Goal: Information Seeking & Learning: Learn about a topic

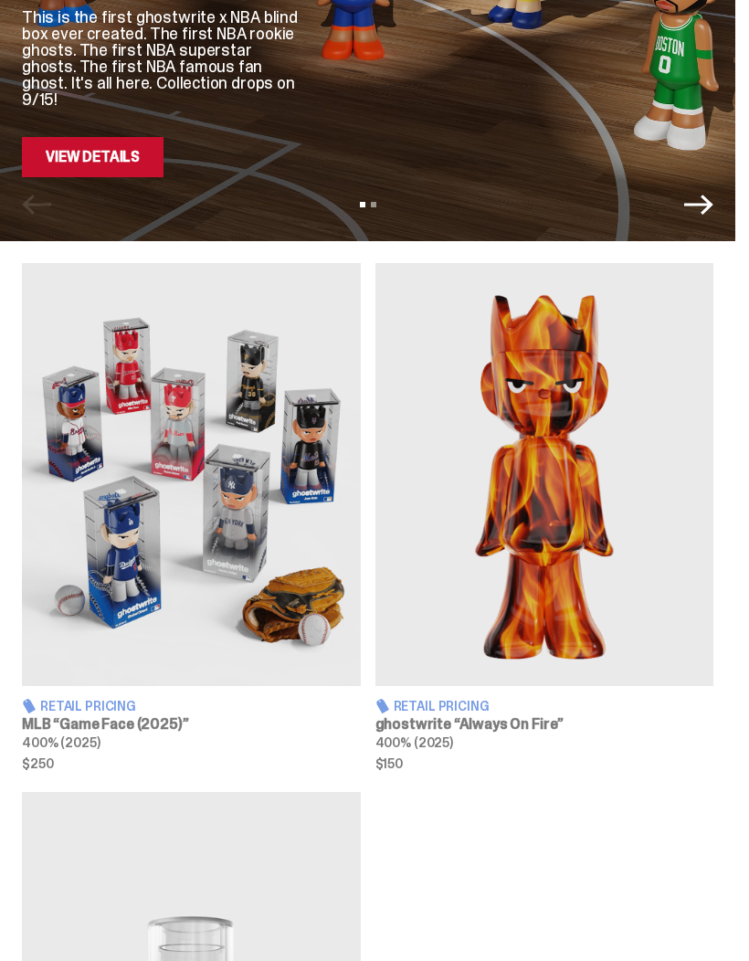
scroll to position [317, 0]
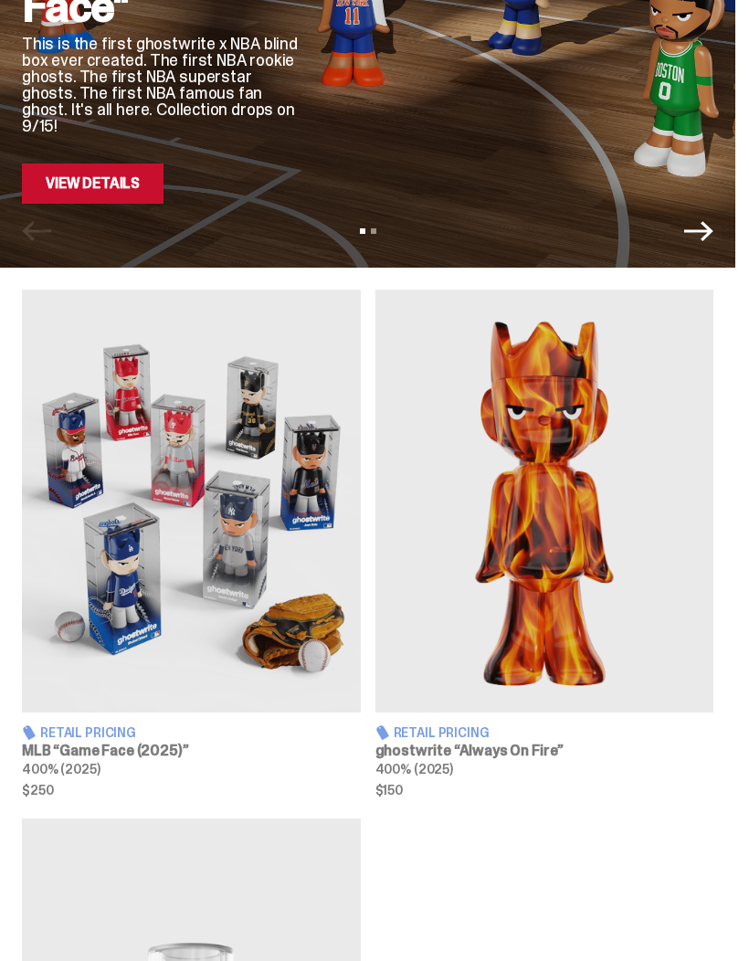
click at [145, 758] on h3 "MLB “Game Face (2025)”" at bounding box center [191, 750] width 339 height 15
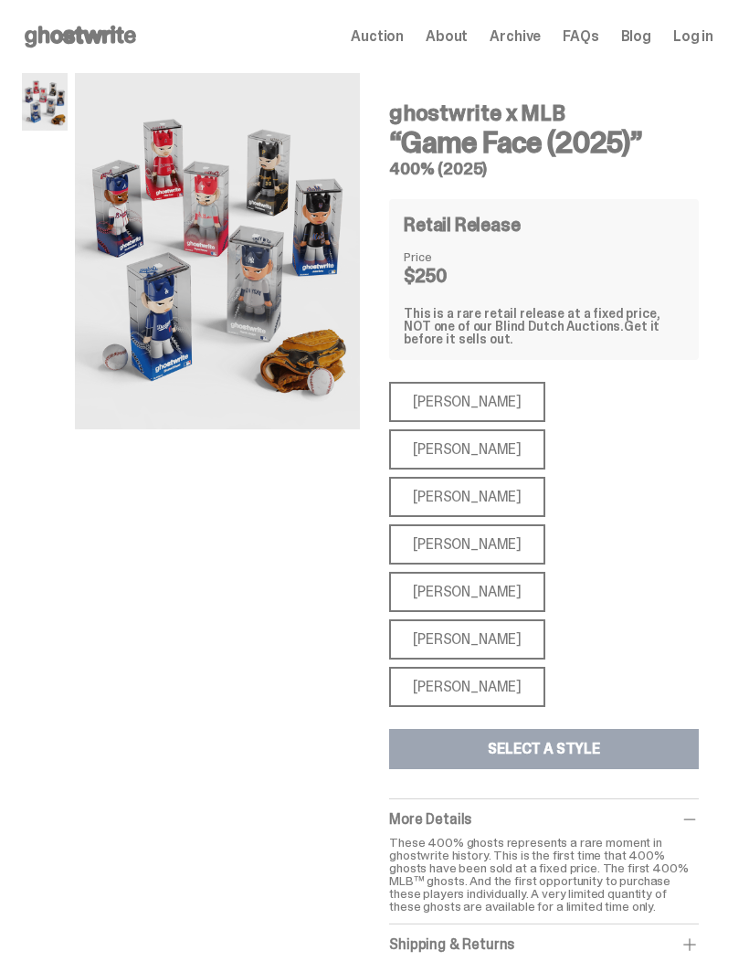
click at [404, 39] on span "Auction" at bounding box center [377, 36] width 53 height 15
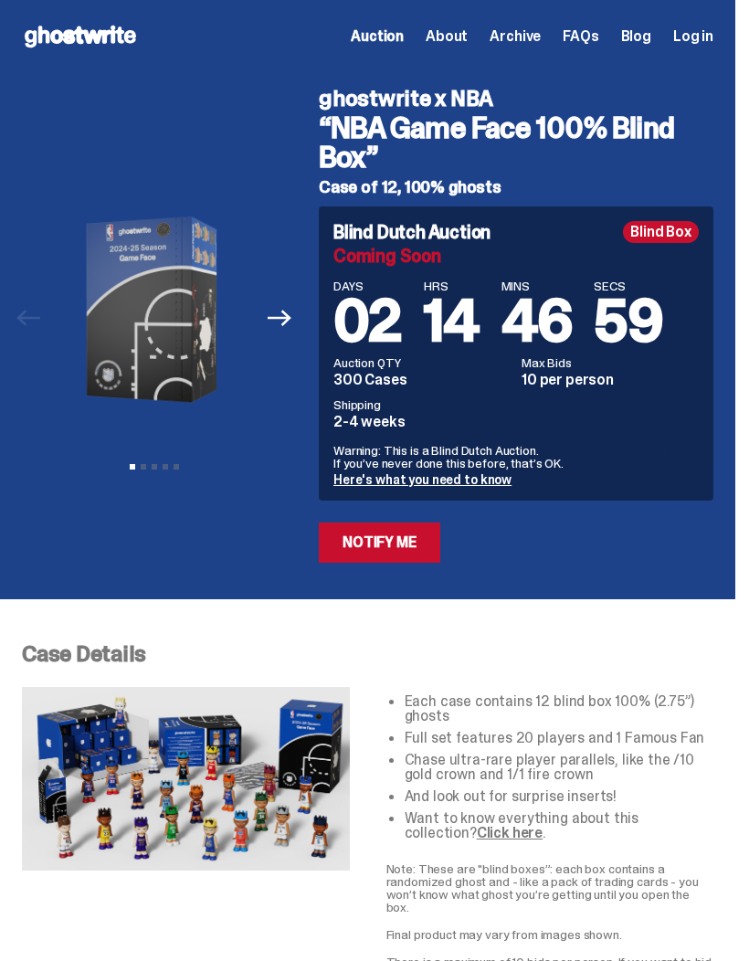
click at [467, 42] on span "About" at bounding box center [446, 36] width 42 height 15
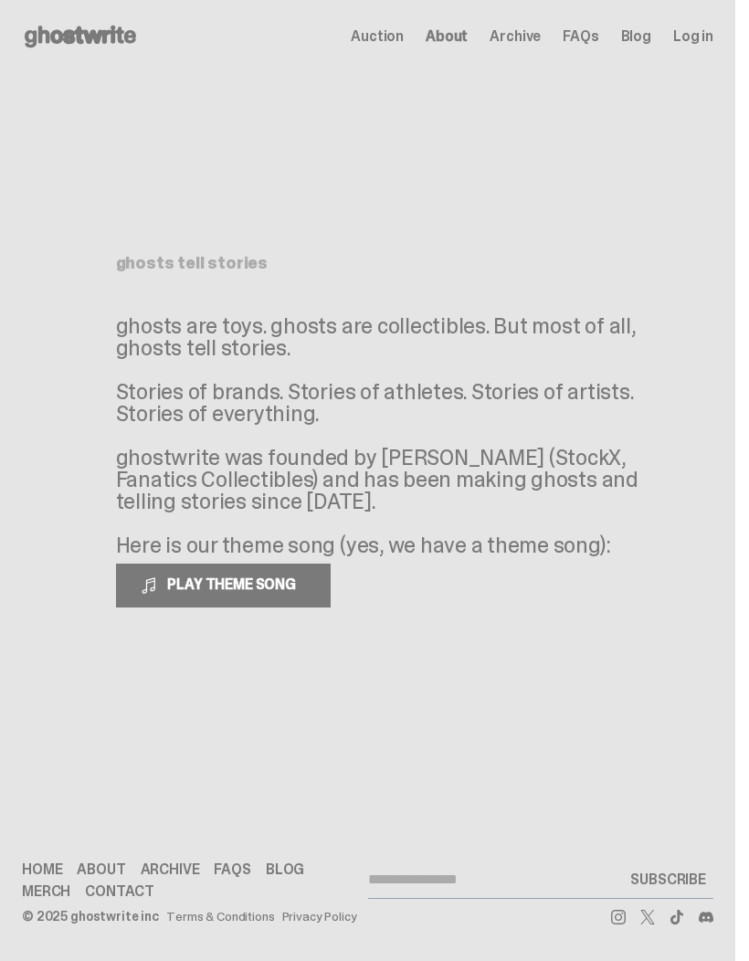
click at [541, 39] on span "Archive" at bounding box center [514, 36] width 51 height 15
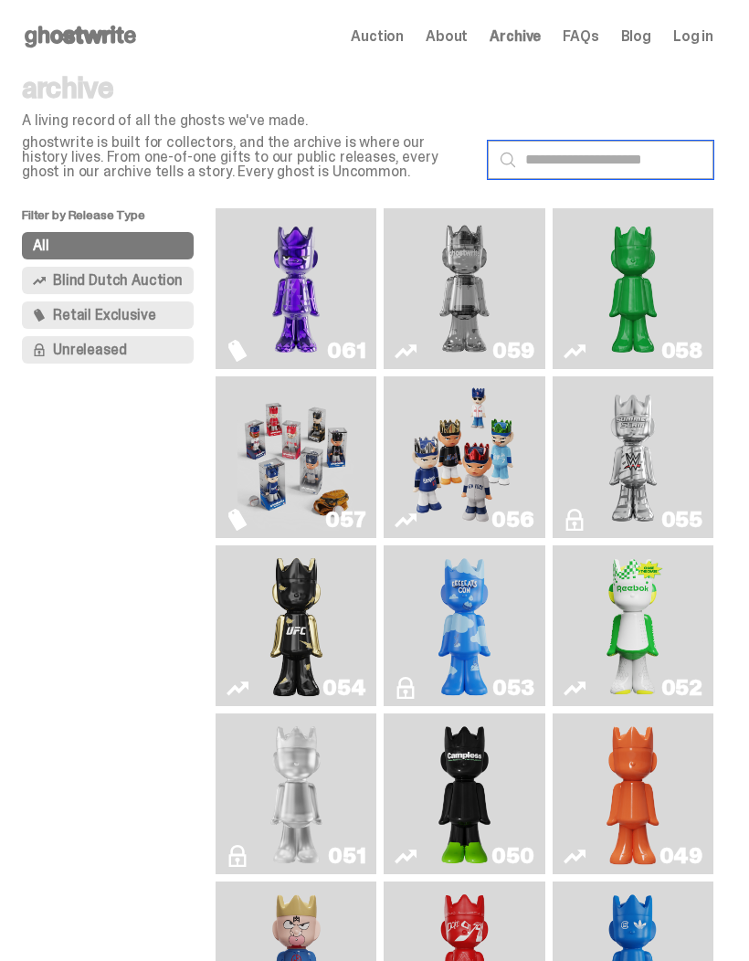
click at [580, 163] on input "text" at bounding box center [601, 160] width 226 height 38
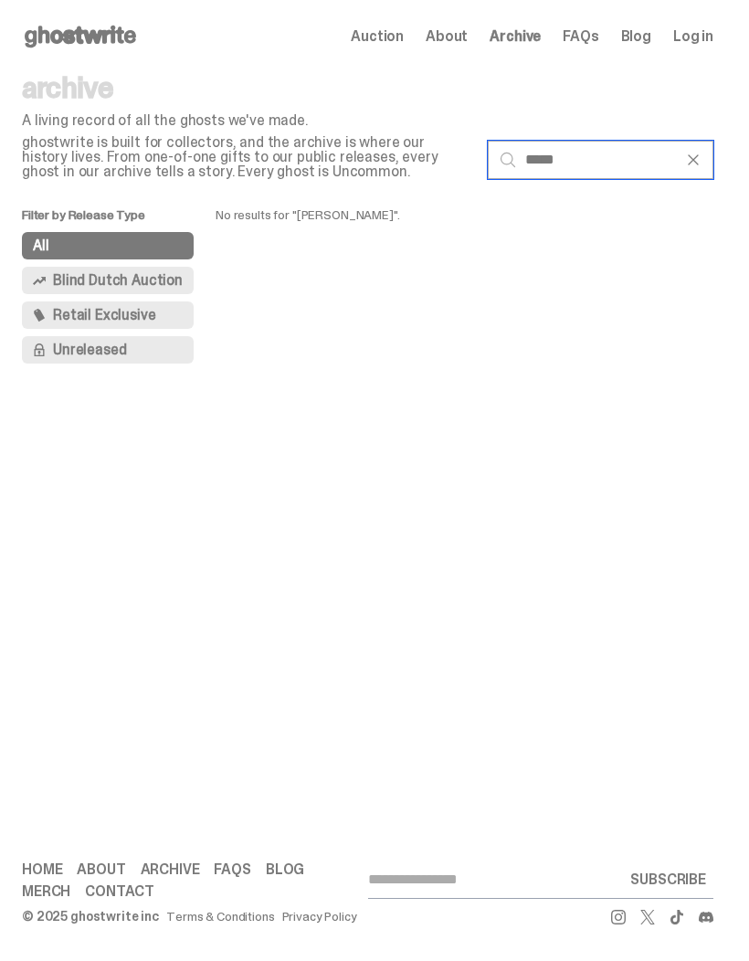
click at [575, 168] on input "*****" at bounding box center [601, 160] width 226 height 38
type input "*"
type input "***"
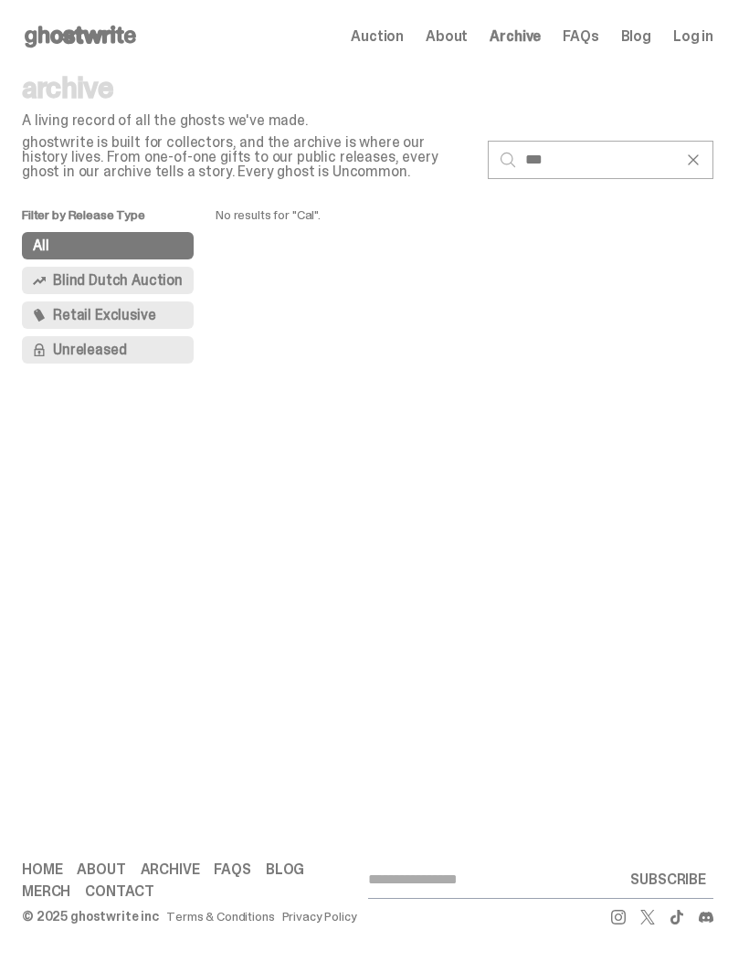
click at [404, 38] on span "Auction" at bounding box center [377, 36] width 53 height 15
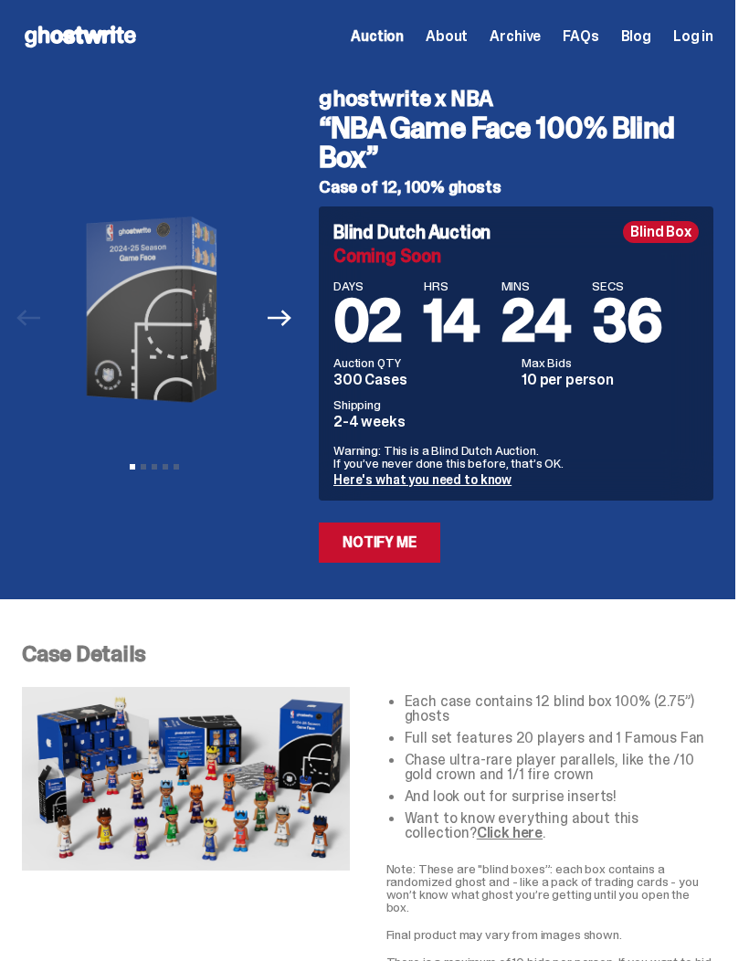
click at [479, 479] on link "Here's what you need to know" at bounding box center [422, 479] width 178 height 16
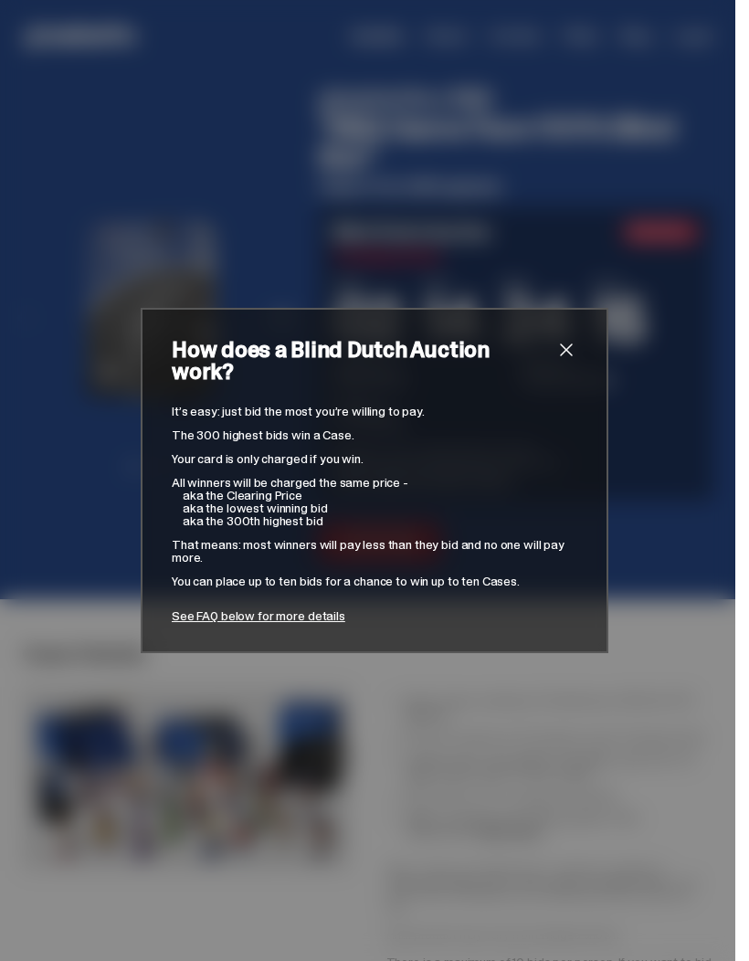
click at [563, 361] on span "close" at bounding box center [566, 350] width 22 height 22
